Goal: Navigation & Orientation: Find specific page/section

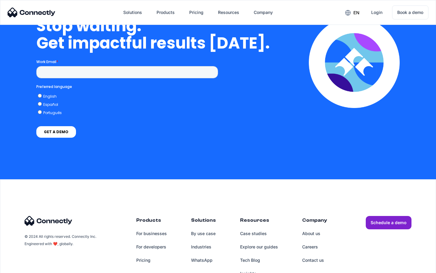
scroll to position [1537, 0]
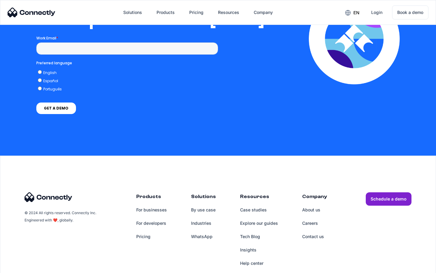
scroll to position [1232, 0]
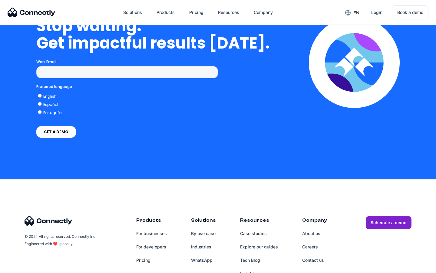
scroll to position [2492, 0]
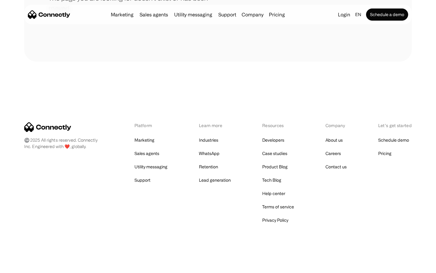
scroll to position [111, 0]
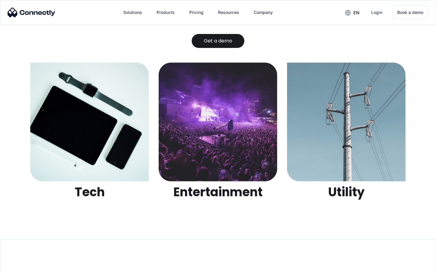
scroll to position [1911, 0]
